Goal: Entertainment & Leisure: Consume media (video, audio)

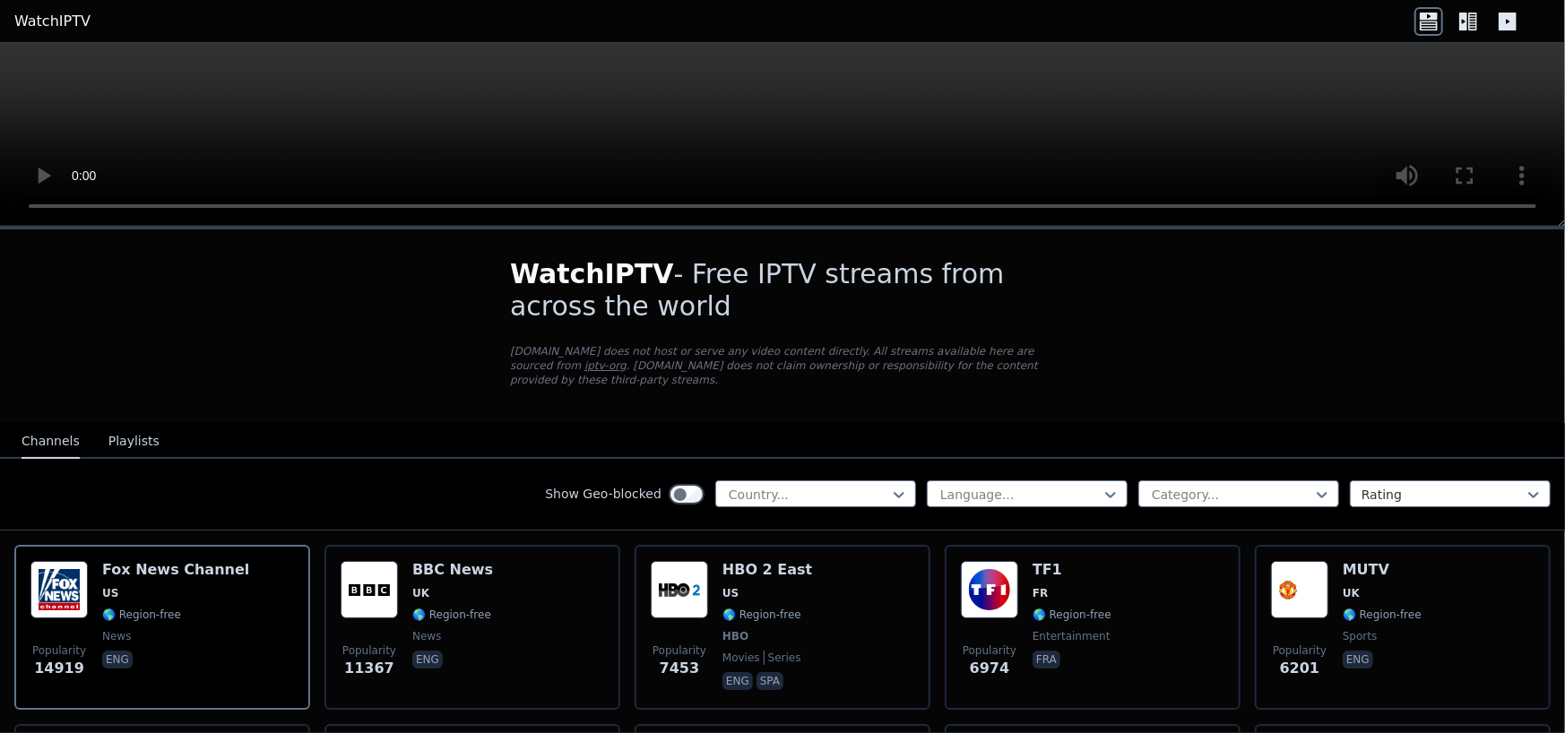
scroll to position [179, 0]
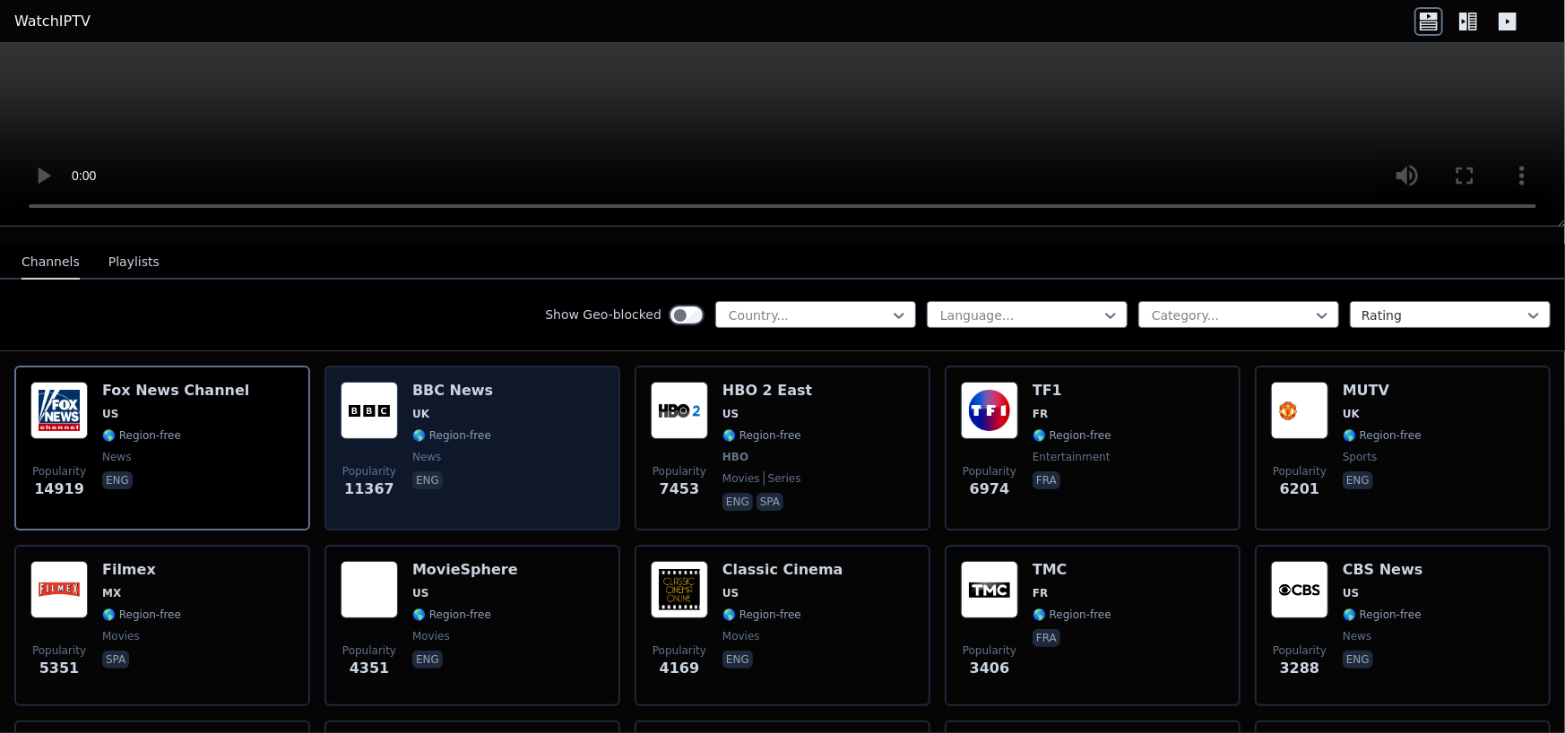
click at [442, 382] on h6 "BBC News" at bounding box center [452, 391] width 81 height 18
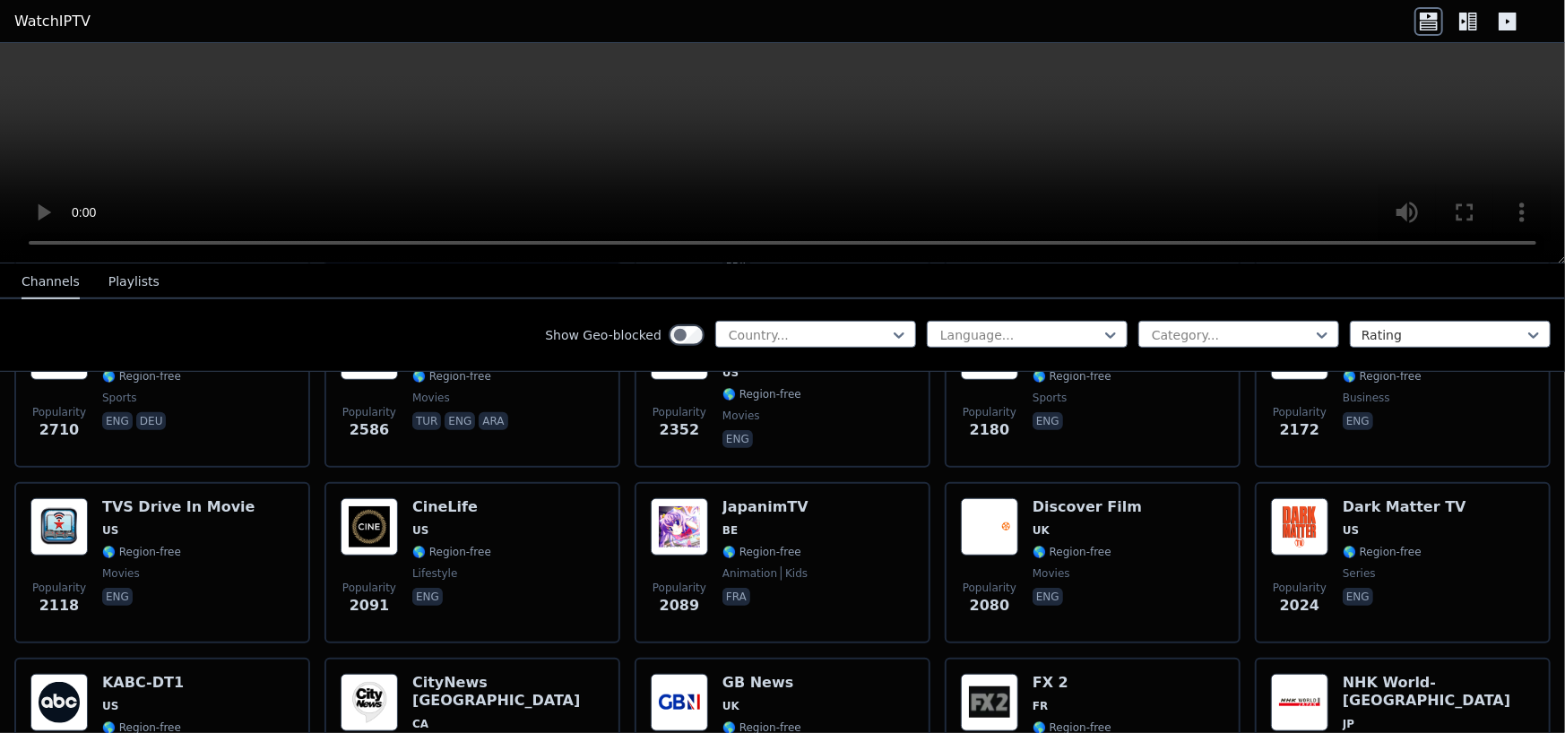
scroll to position [1345, 0]
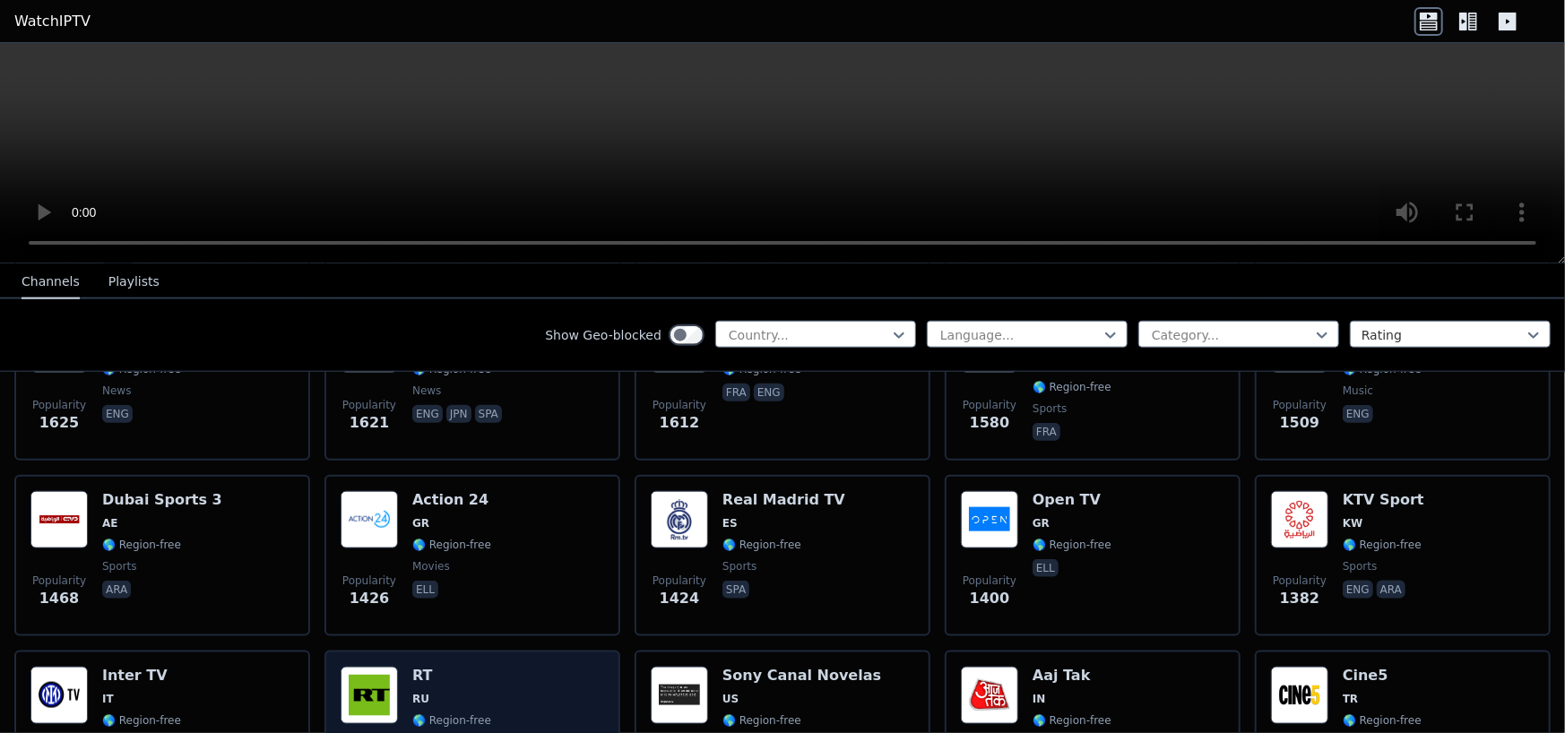
click at [522, 690] on div "Popularity 1377 RT RU 🌎 Region-free news eng" at bounding box center [473, 731] width 264 height 129
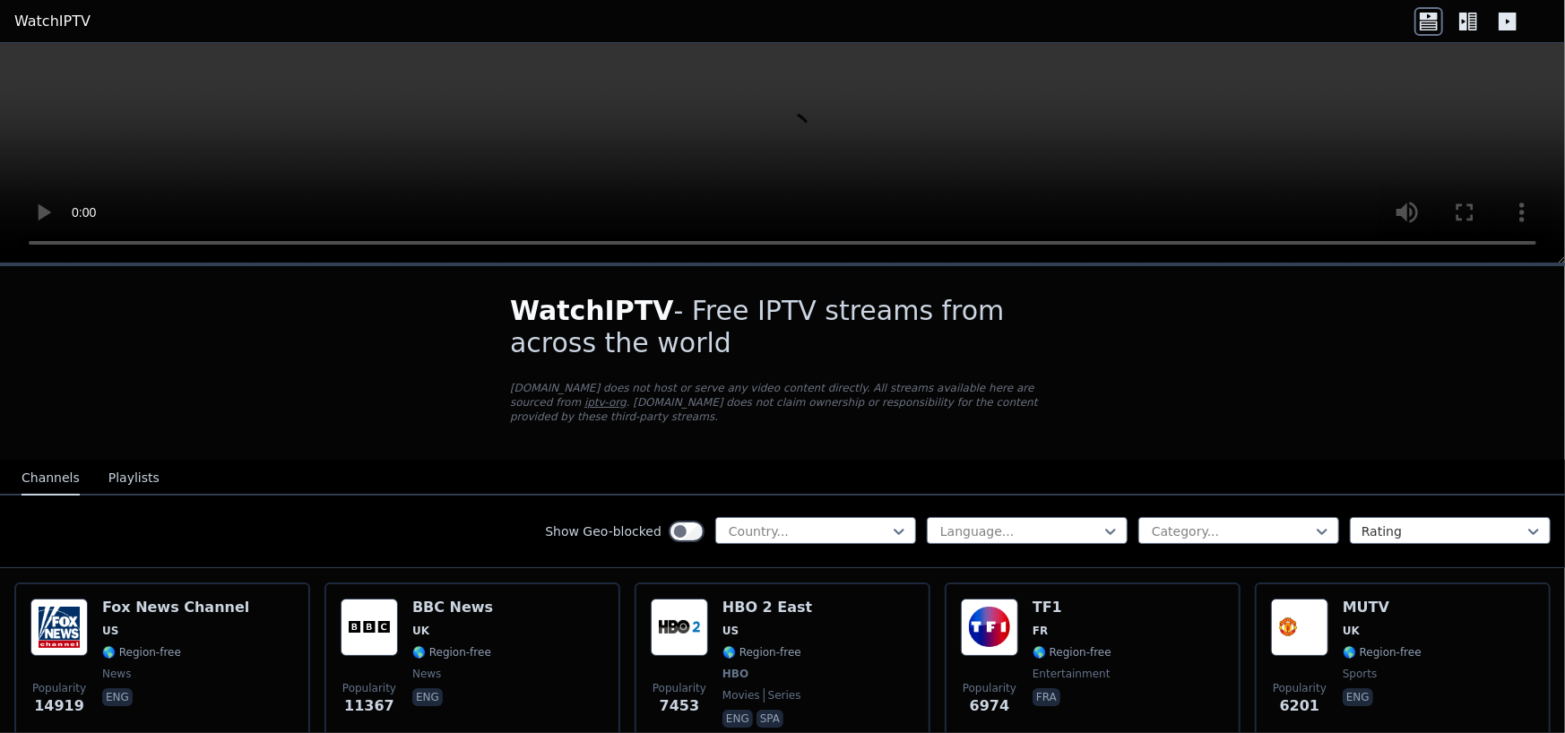
scroll to position [90, 0]
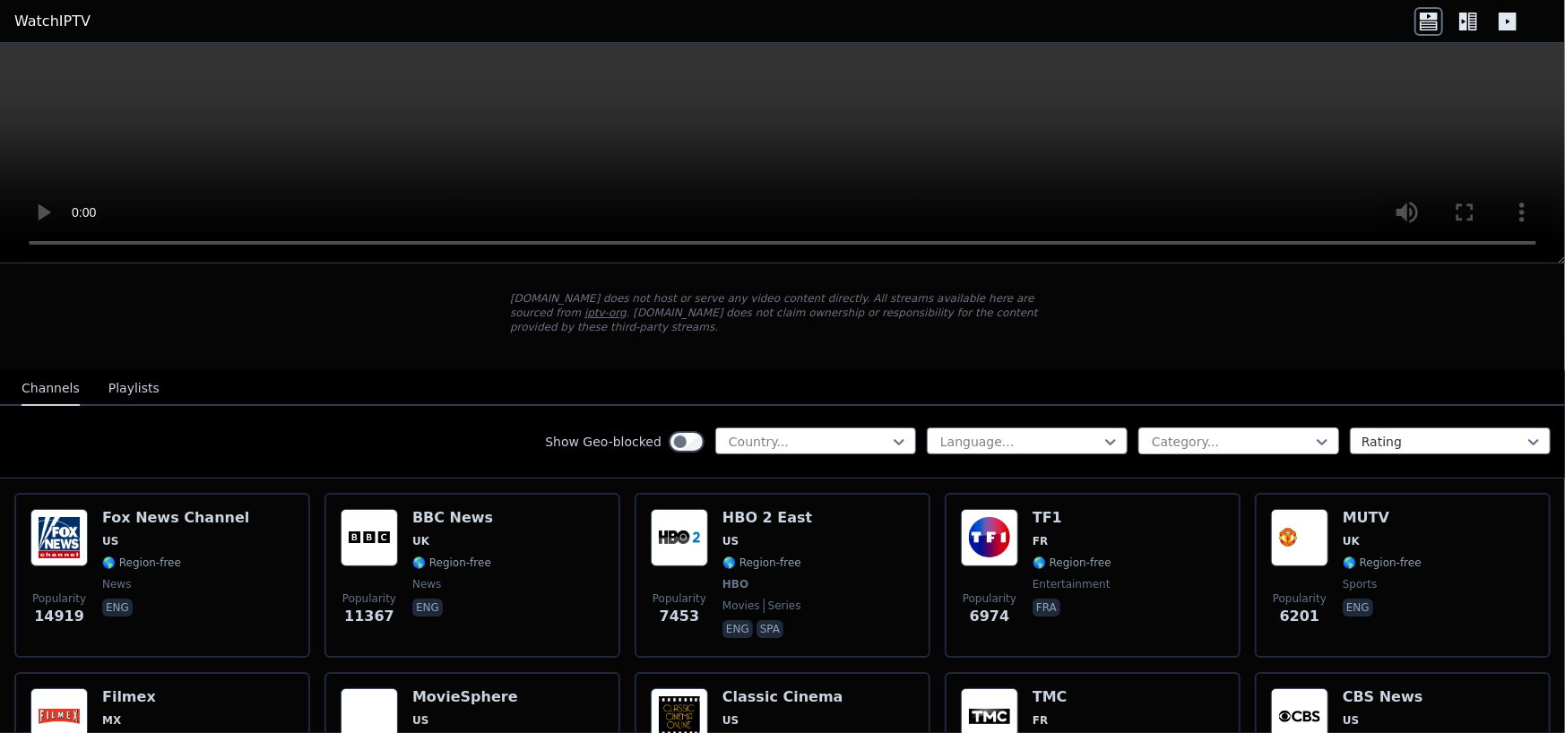
click at [1209, 433] on div at bounding box center [1231, 442] width 163 height 18
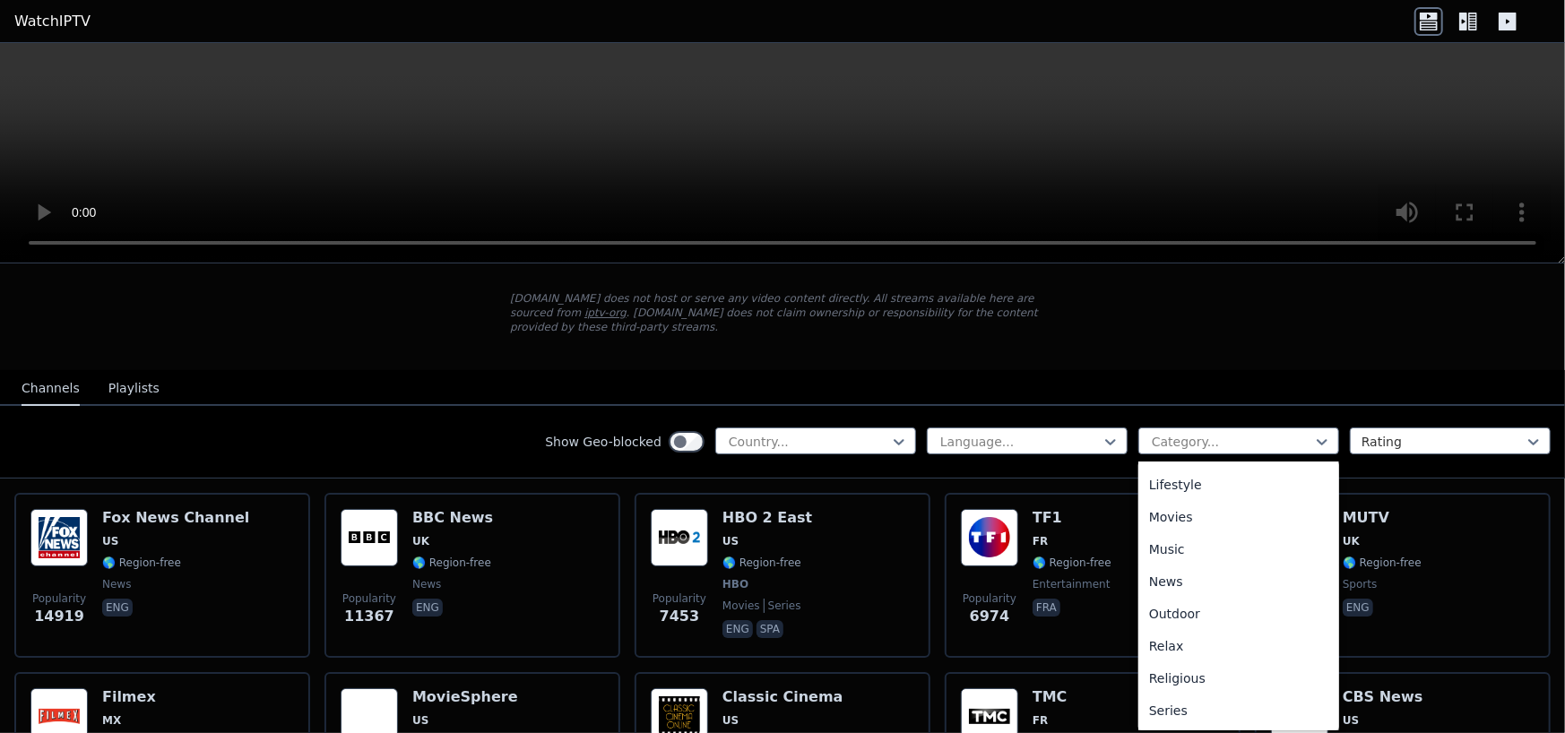
scroll to position [610, 0]
click at [1187, 630] on div "Sports" at bounding box center [1239, 646] width 201 height 32
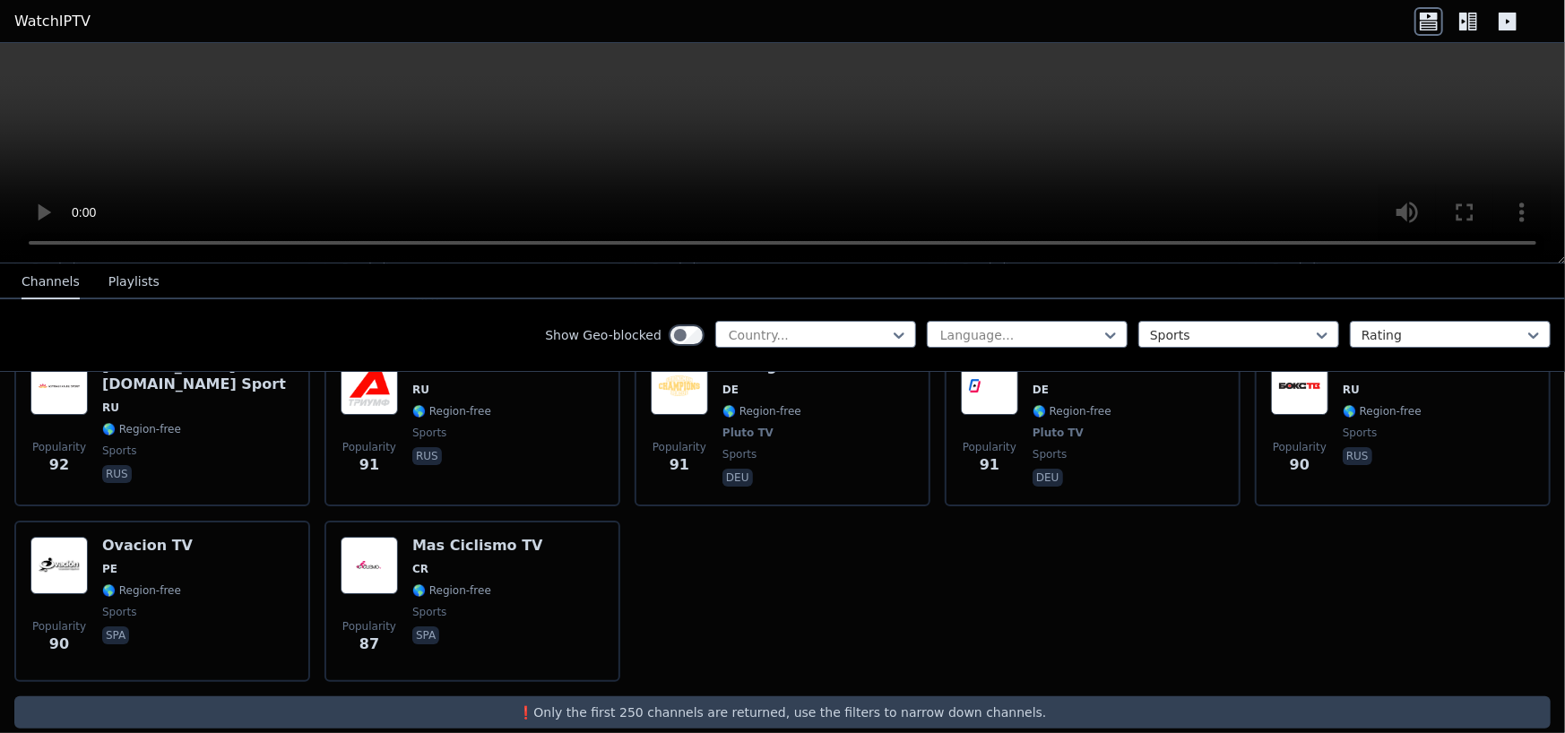
scroll to position [3522, 0]
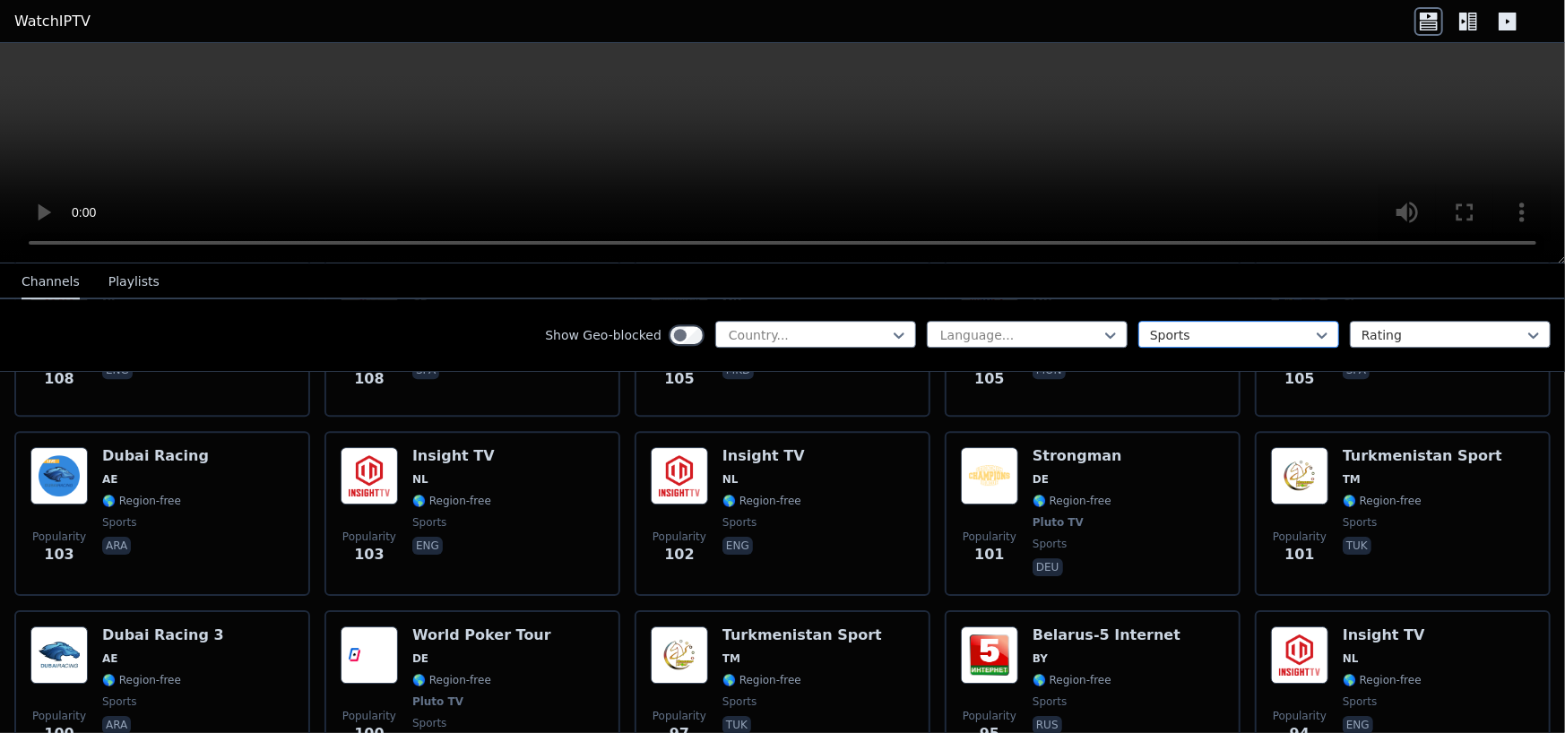
click at [1200, 334] on div at bounding box center [1231, 335] width 163 height 18
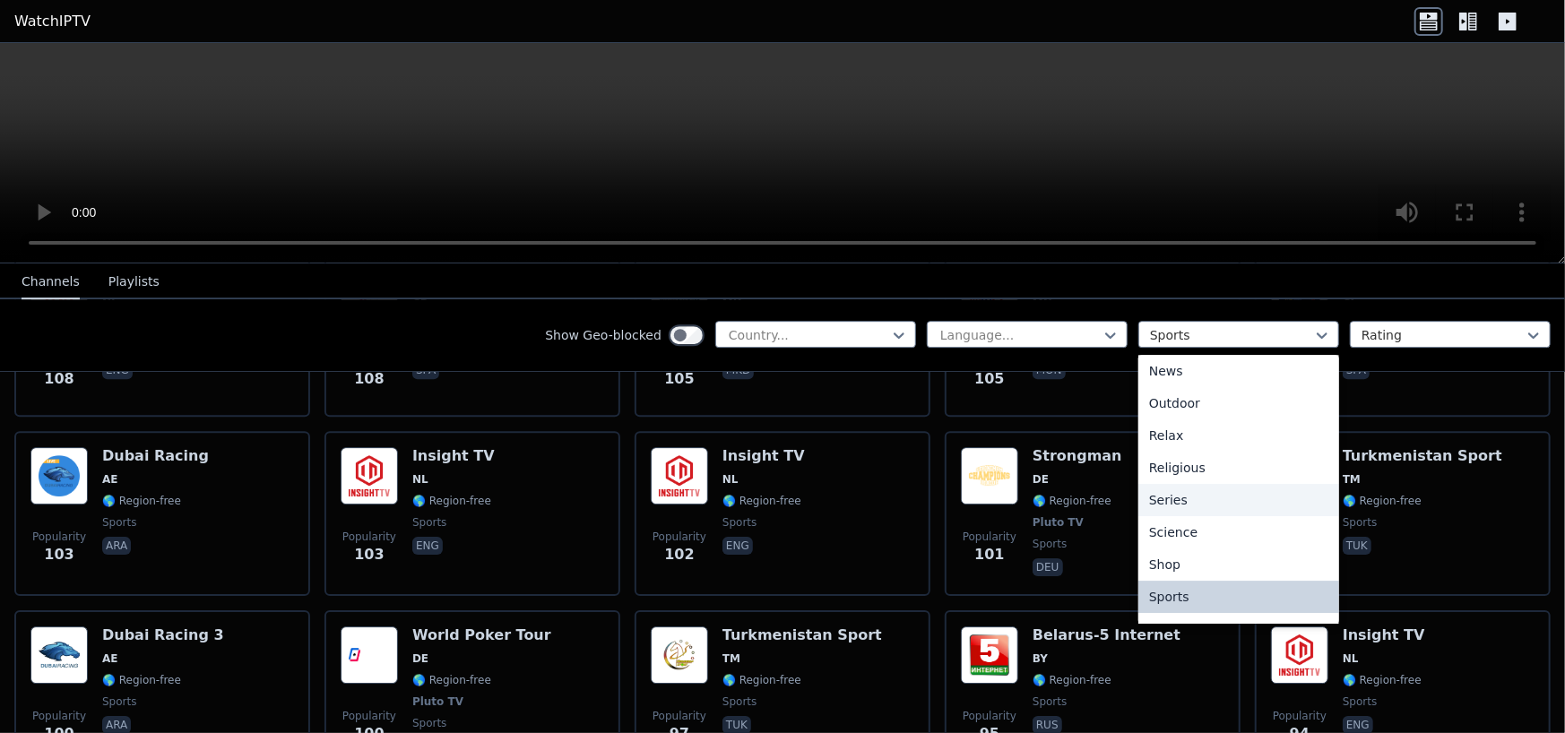
scroll to position [463, 0]
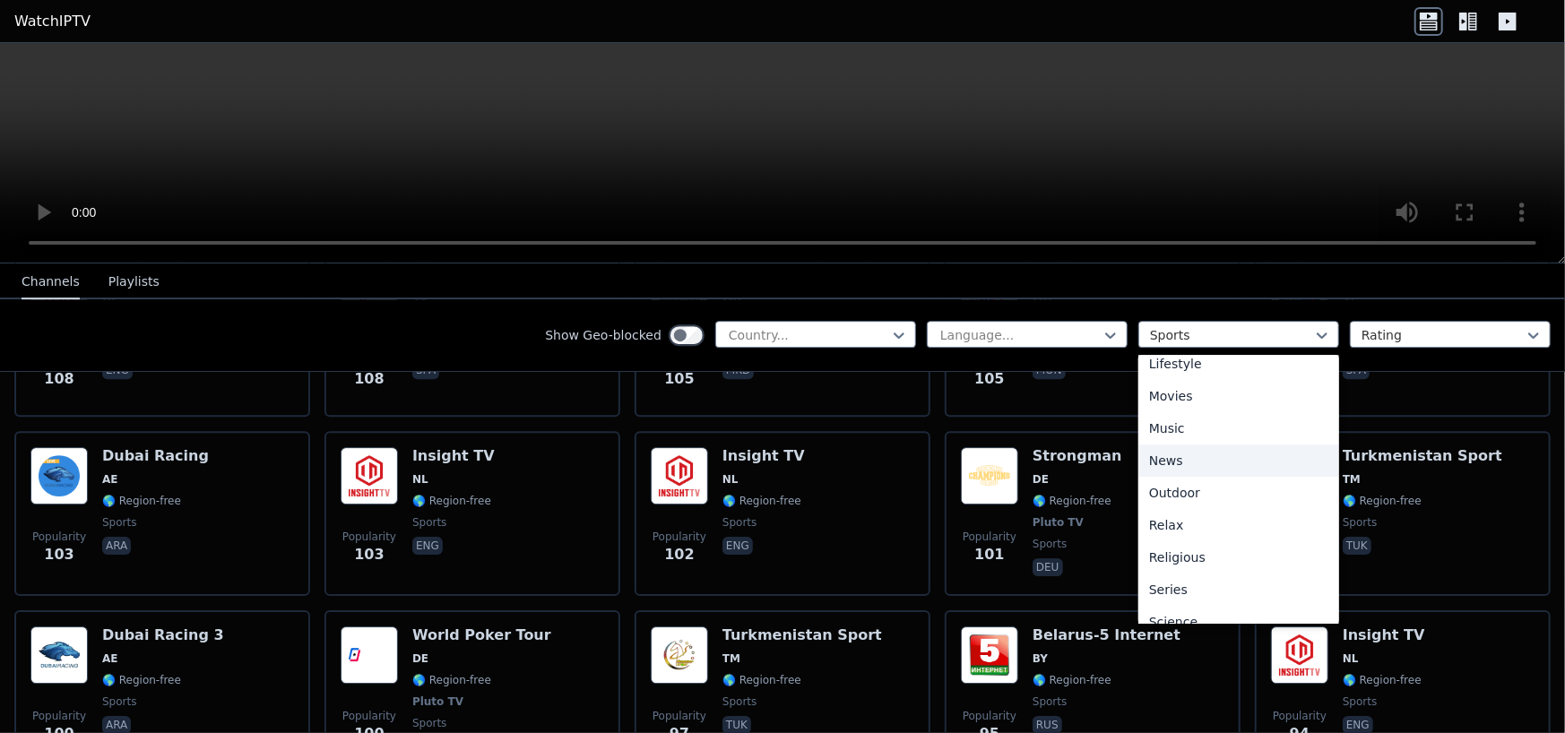
click at [1173, 450] on div "News" at bounding box center [1239, 461] width 201 height 32
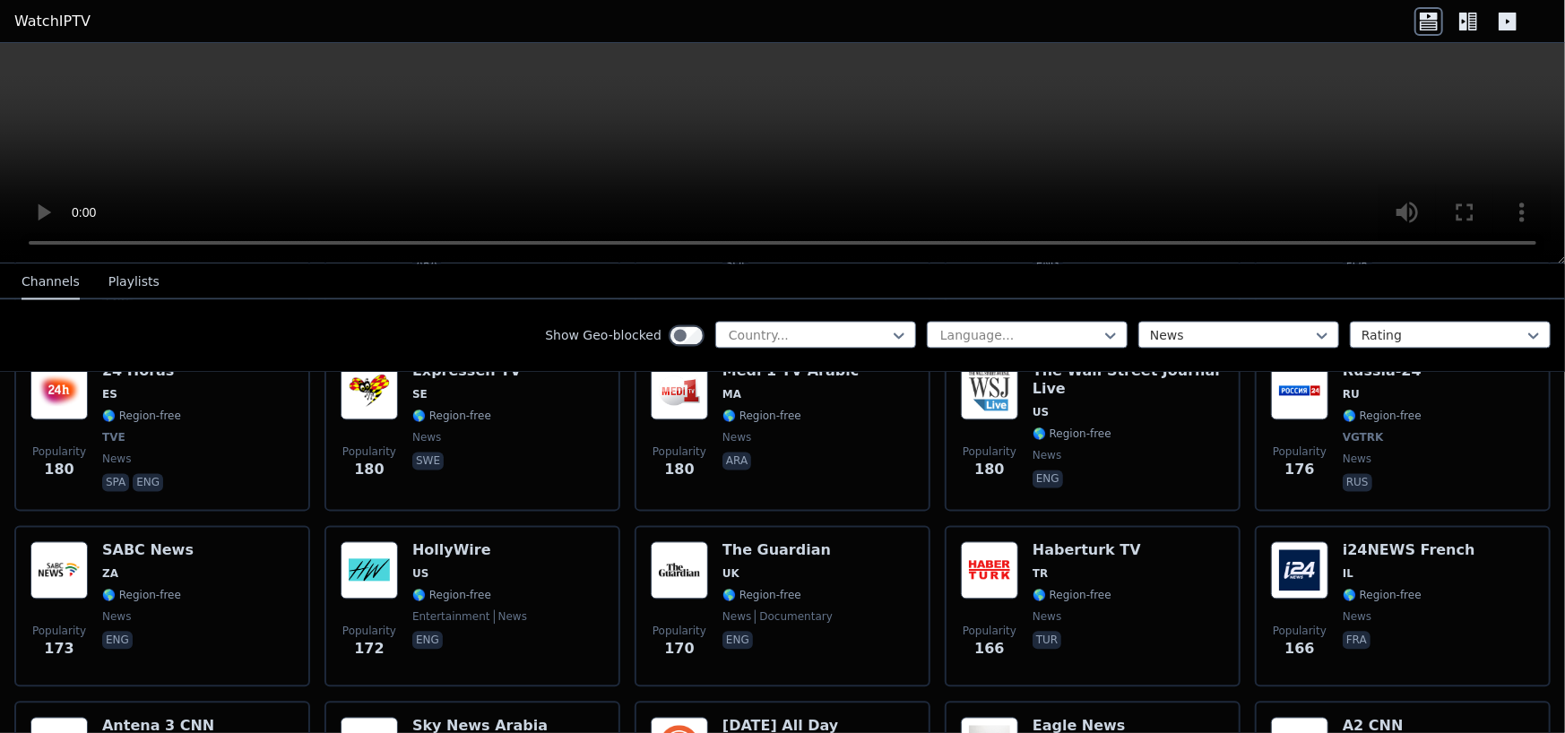
scroll to position [2241, 0]
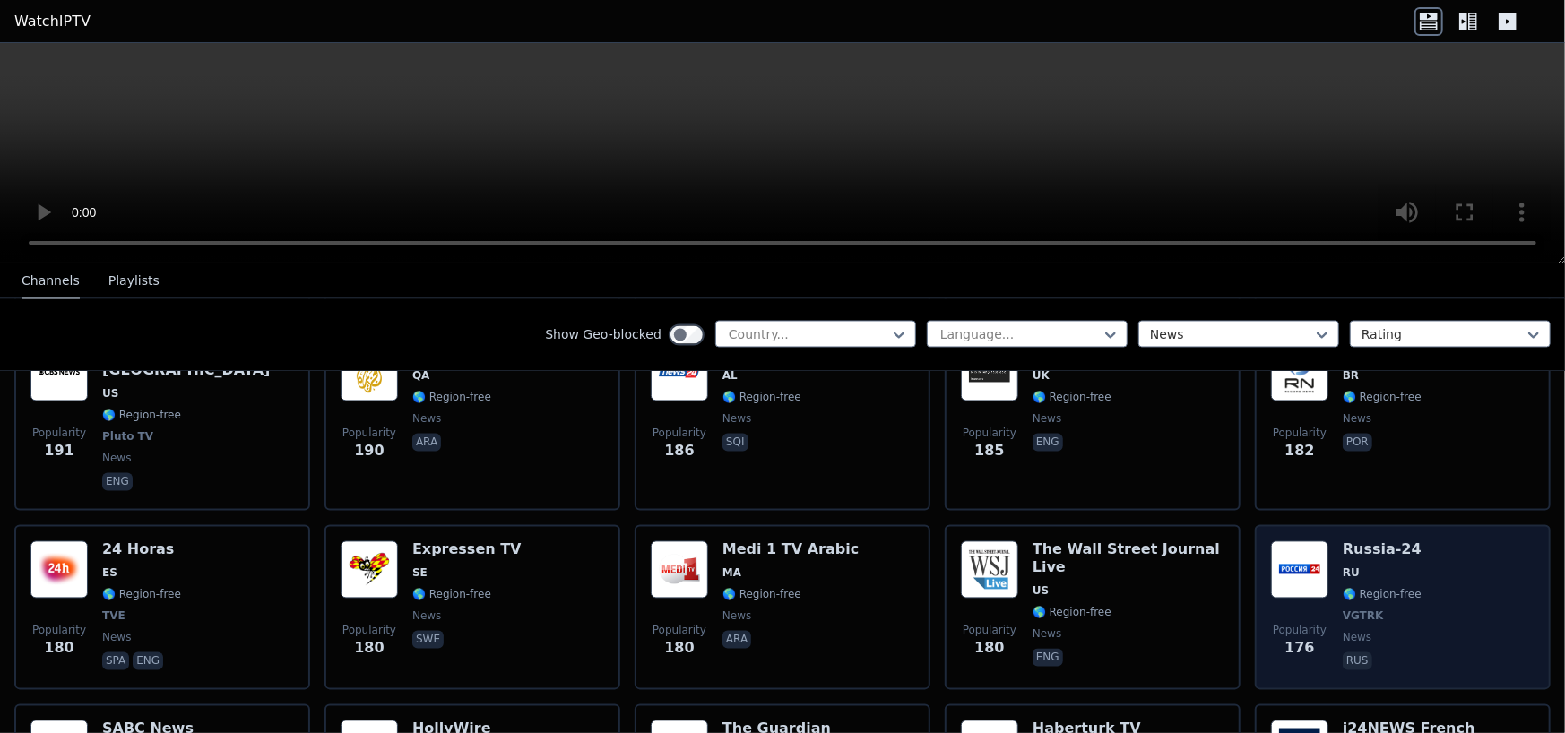
click at [1466, 550] on div "Popularity 176 [GEOGRAPHIC_DATA]-24 RU 🌎 Region-free VGTRK news rus" at bounding box center [1403, 607] width 264 height 133
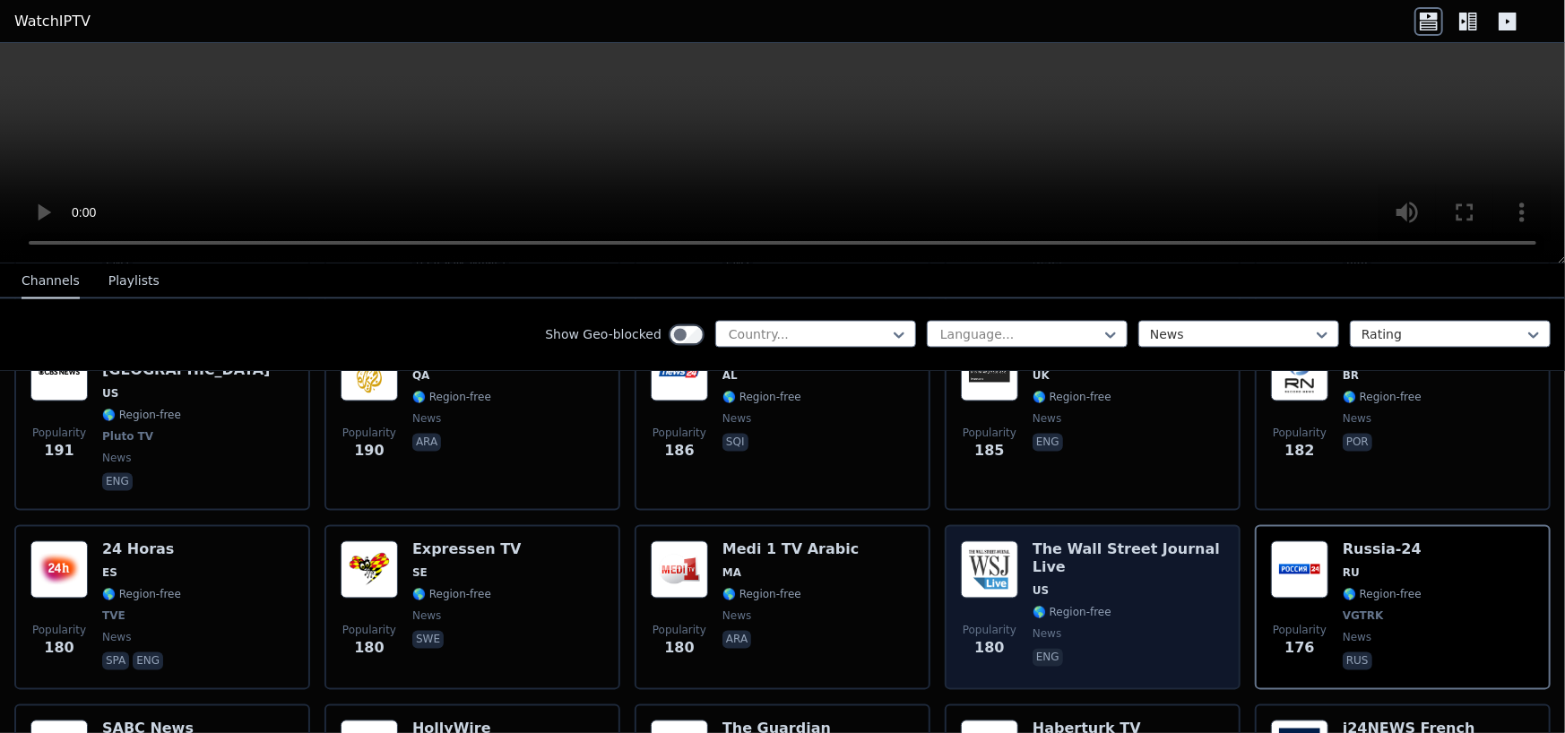
click at [1085, 541] on h6 "The Wall Street Journal Live" at bounding box center [1129, 559] width 192 height 36
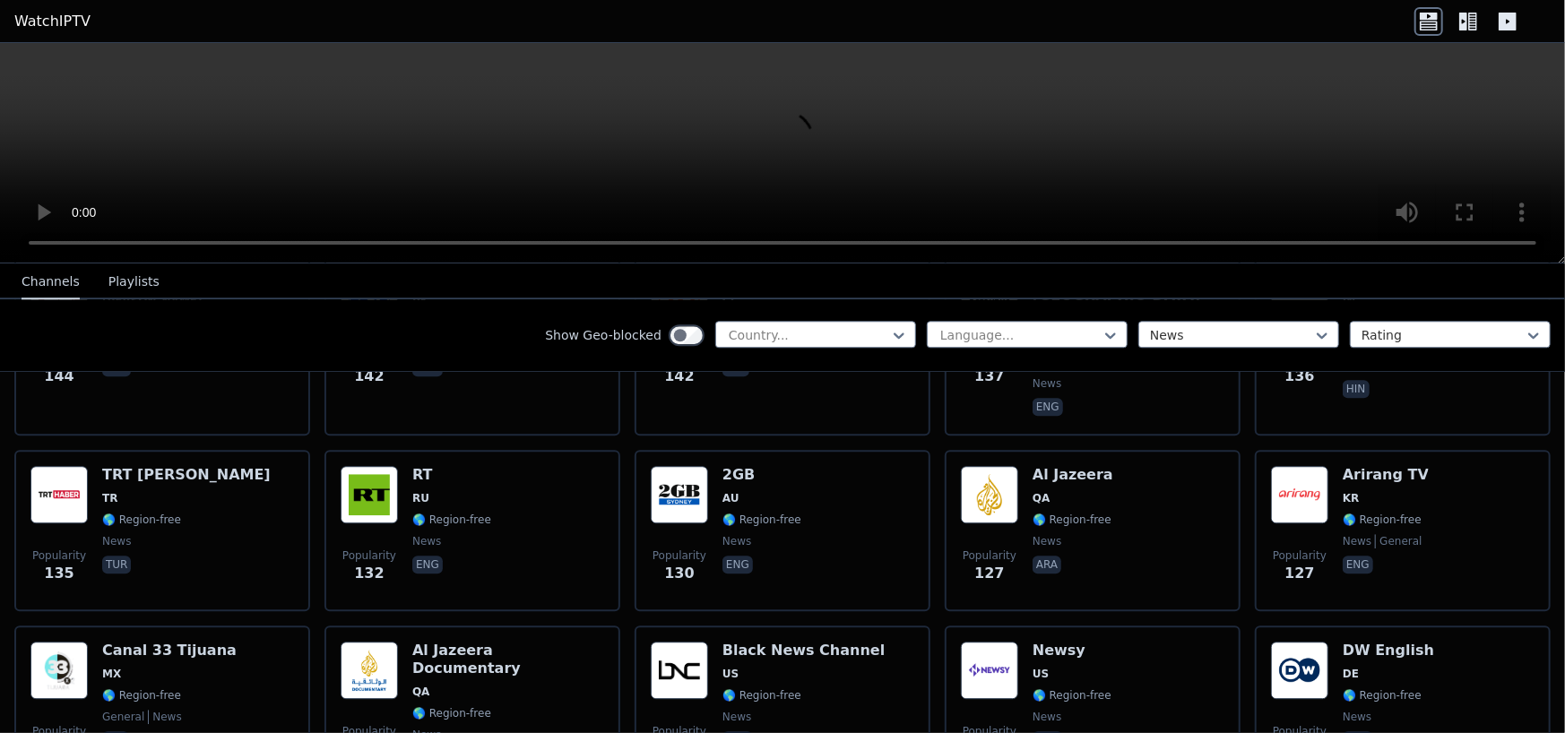
scroll to position [3496, 0]
